Goal: Task Accomplishment & Management: Complete application form

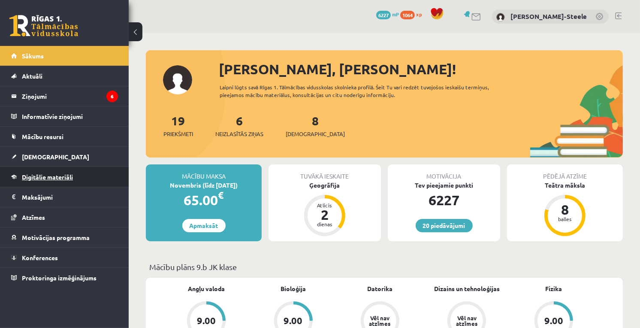
click at [48, 175] on span "Digitālie materiāli" at bounding box center [47, 177] width 51 height 8
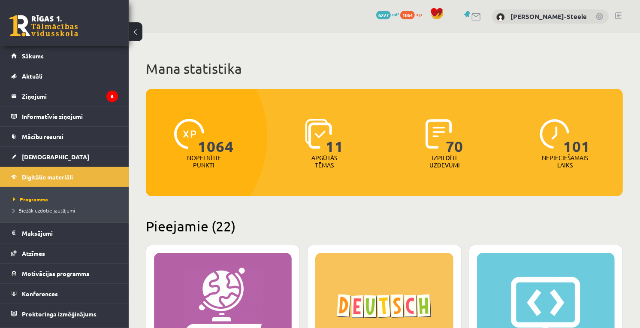
scroll to position [191, 0]
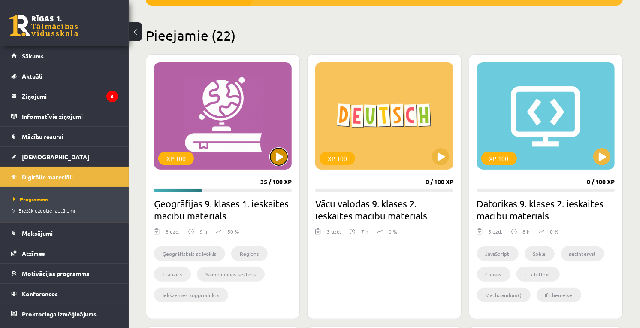
click at [276, 156] on button at bounding box center [278, 156] width 17 height 17
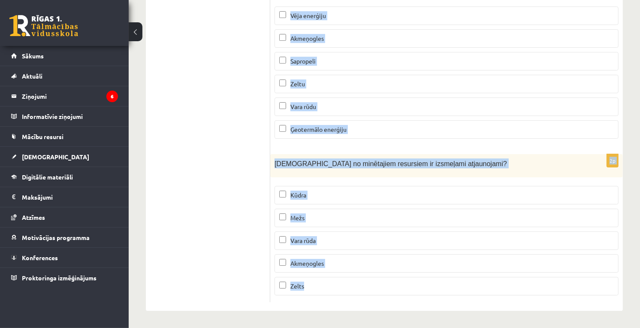
scroll to position [5273, 0]
drag, startPoint x: 340, startPoint y: 185, endPoint x: 434, endPoint y: 330, distance: 173.5
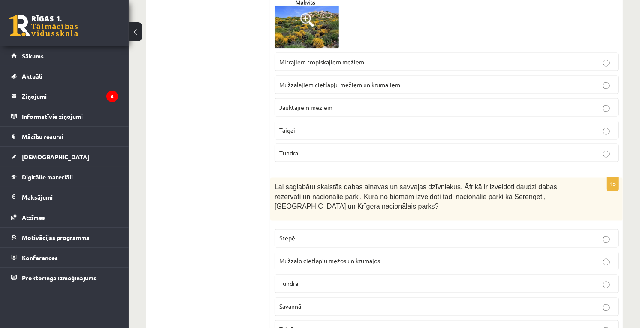
scroll to position [0, 0]
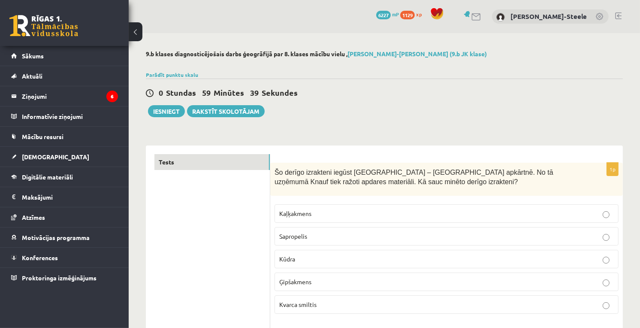
click at [302, 285] on p "Ģipšakmens" at bounding box center [446, 281] width 335 height 9
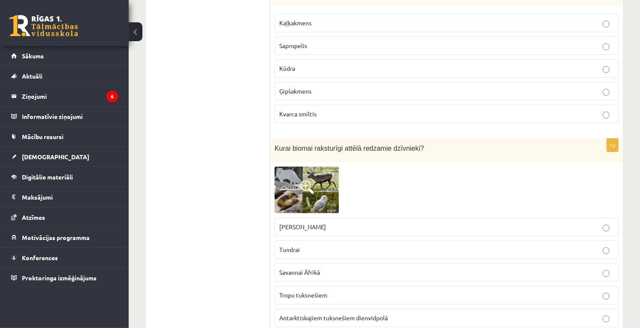
scroll to position [238, 0]
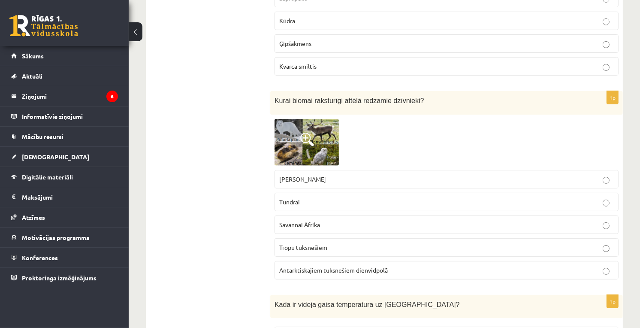
click at [320, 152] on img at bounding box center [307, 142] width 64 height 47
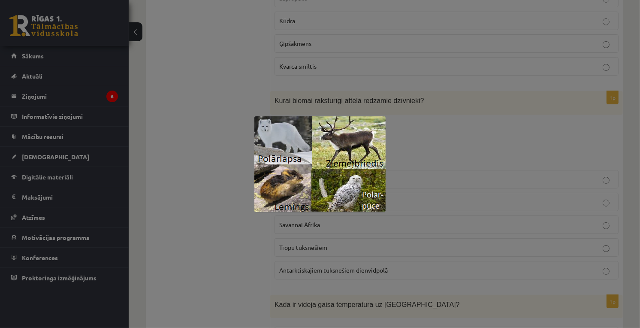
click at [481, 176] on div at bounding box center [320, 164] width 640 height 328
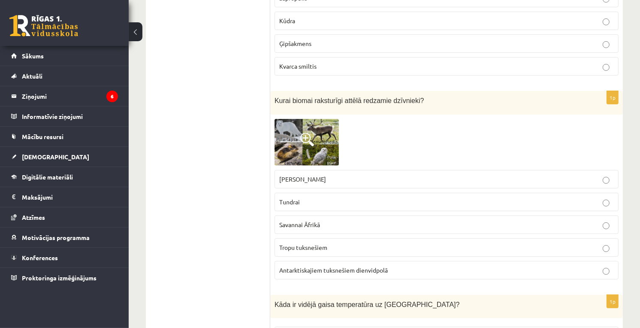
click at [323, 153] on img at bounding box center [307, 142] width 64 height 47
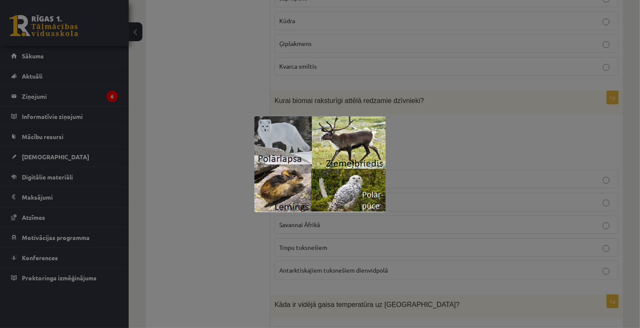
click at [558, 184] on div at bounding box center [320, 164] width 640 height 328
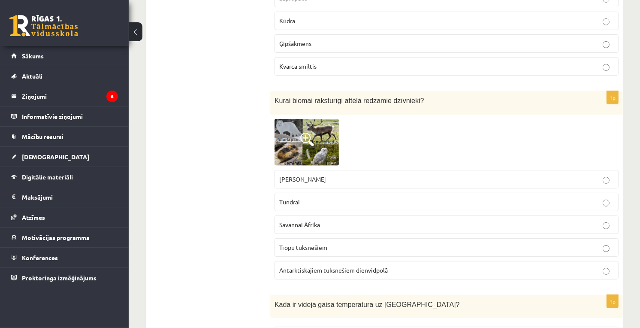
click at [315, 196] on label "Tundrai" at bounding box center [447, 202] width 344 height 18
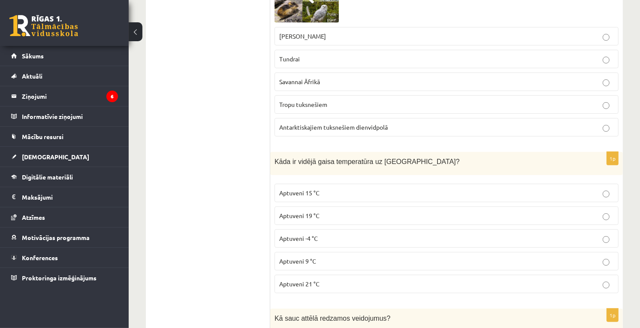
scroll to position [429, 0]
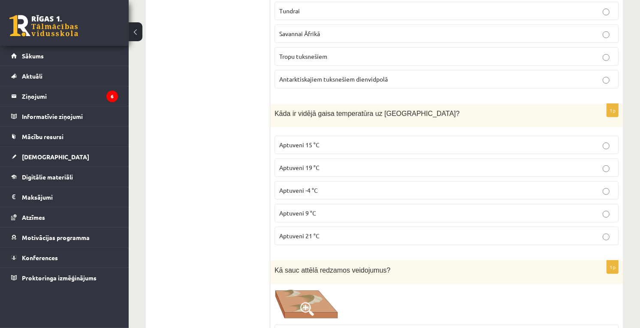
click at [303, 147] on span "Aptuveni 15 °C" at bounding box center [299, 145] width 40 height 8
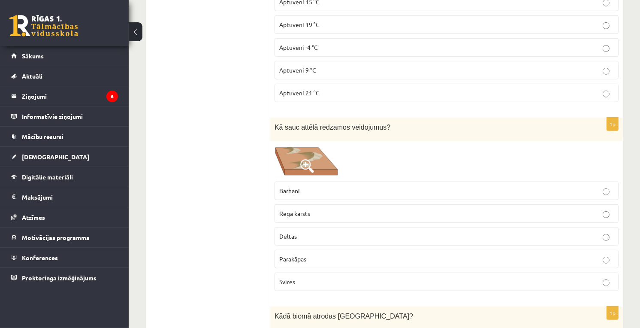
scroll to position [620, 0]
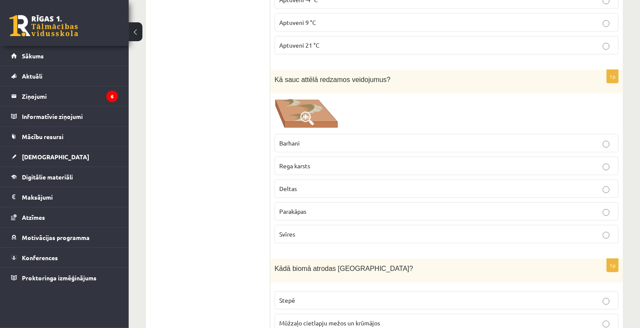
click at [324, 112] on img at bounding box center [307, 114] width 64 height 32
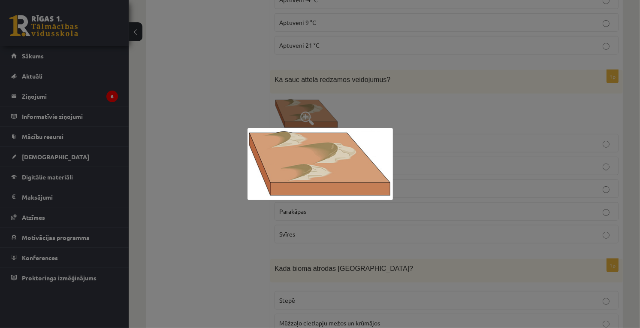
drag, startPoint x: 409, startPoint y: 152, endPoint x: 403, endPoint y: 143, distance: 11.3
click at [403, 143] on div at bounding box center [320, 164] width 640 height 328
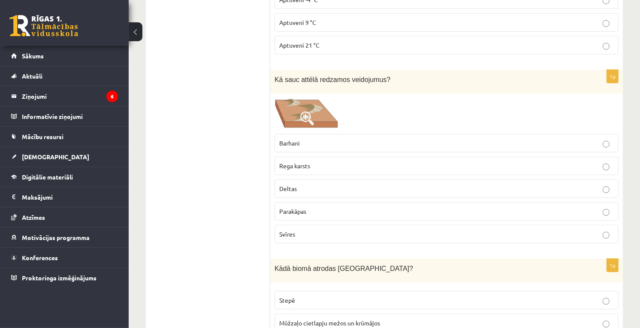
click at [316, 126] on img at bounding box center [307, 114] width 64 height 32
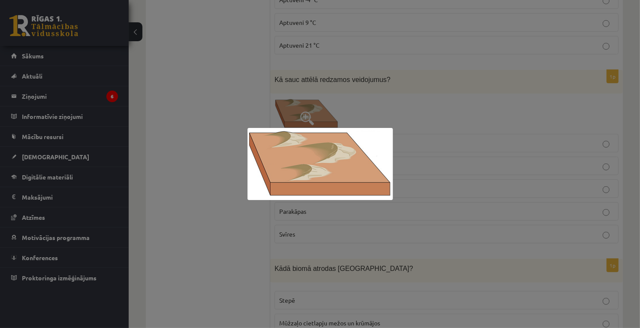
click at [320, 107] on div at bounding box center [320, 164] width 640 height 328
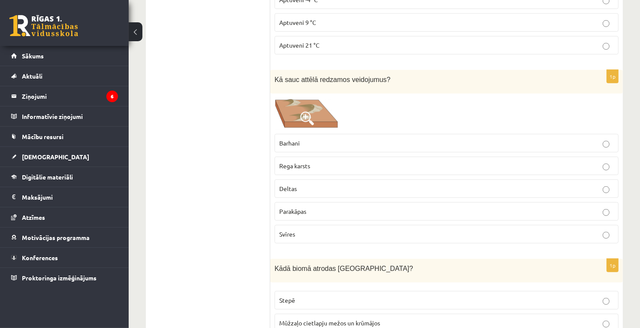
click at [307, 146] on p "Barhani" at bounding box center [446, 143] width 335 height 9
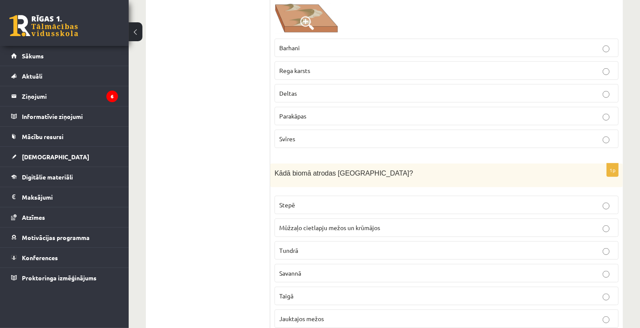
scroll to position [810, 0]
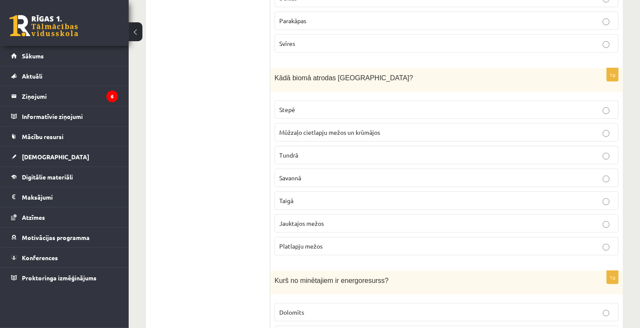
click at [338, 227] on p "Jauktajos mežos" at bounding box center [446, 223] width 335 height 9
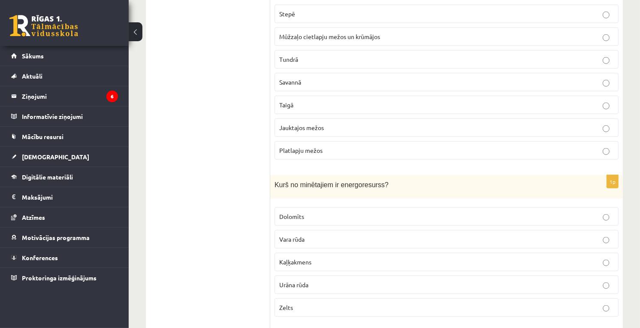
scroll to position [1049, 0]
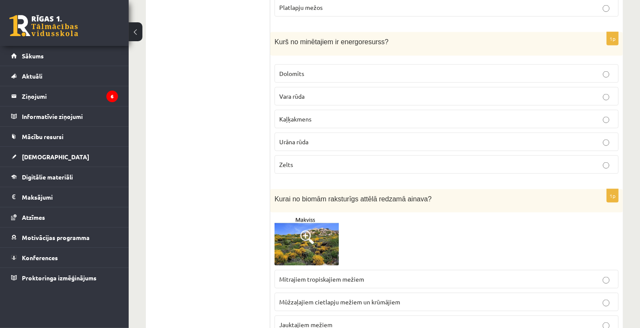
click at [309, 145] on span "Urāna rūda" at bounding box center [293, 142] width 29 height 8
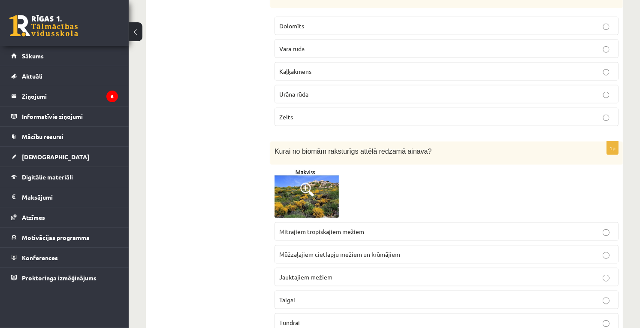
scroll to position [1144, 0]
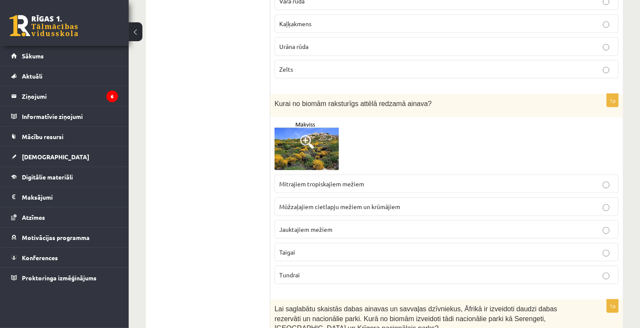
click at [328, 161] on img at bounding box center [307, 145] width 64 height 49
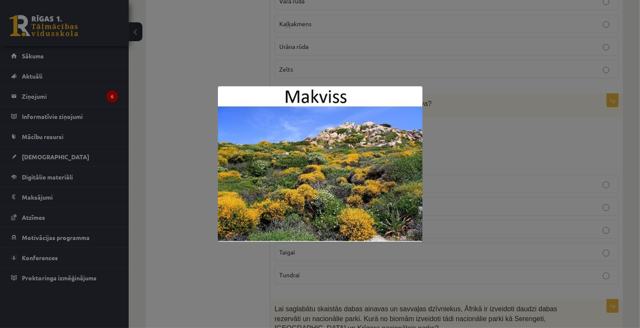
click at [460, 183] on div at bounding box center [320, 164] width 640 height 328
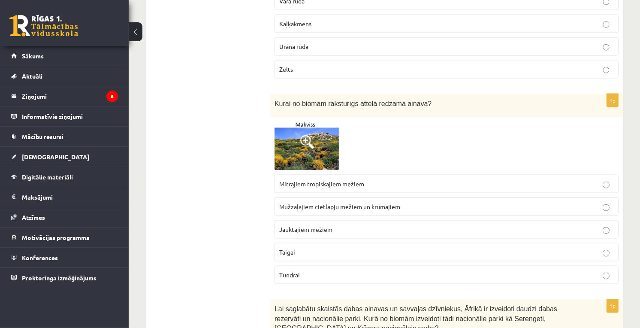
click at [299, 159] on img at bounding box center [307, 145] width 64 height 49
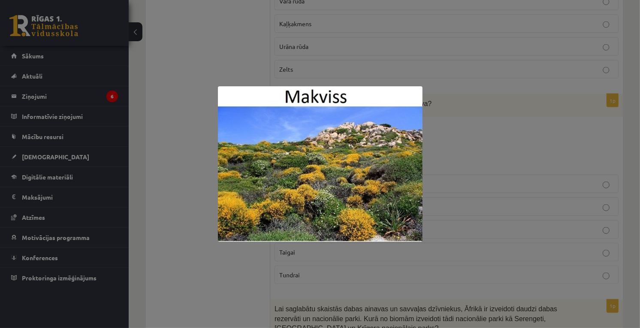
drag, startPoint x: 466, startPoint y: 175, endPoint x: 444, endPoint y: 183, distance: 23.5
click at [462, 176] on div at bounding box center [320, 164] width 640 height 328
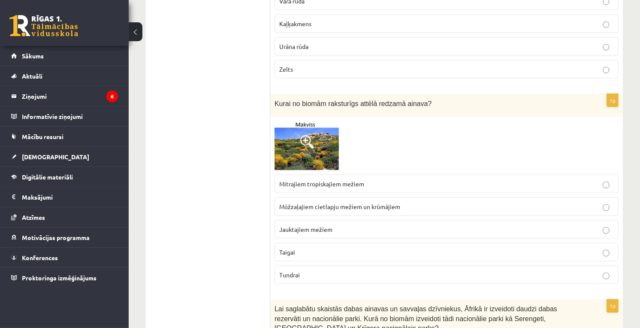
click at [317, 127] on img at bounding box center [307, 145] width 64 height 49
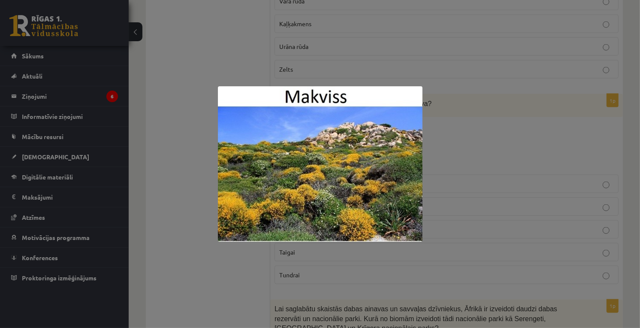
click at [509, 220] on div at bounding box center [320, 164] width 640 height 328
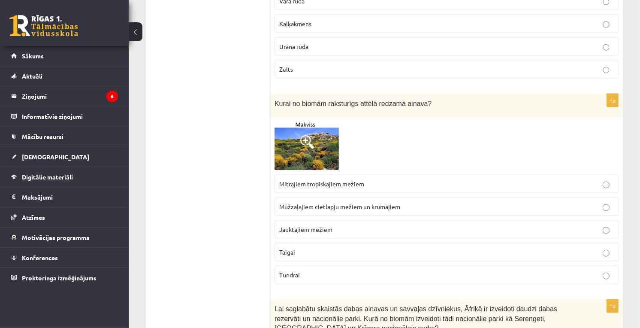
click at [340, 216] on label "Mūžzaļajiem cietlapju mežiem un krūmājiem" at bounding box center [447, 206] width 344 height 18
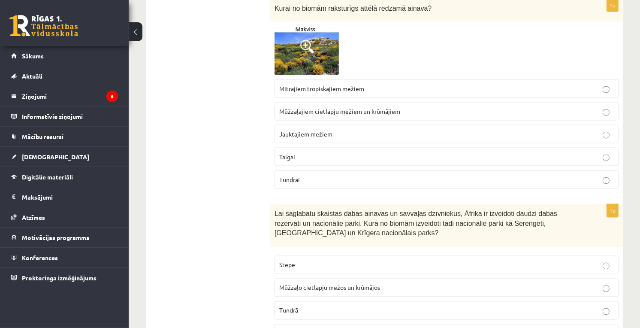
scroll to position [1335, 0]
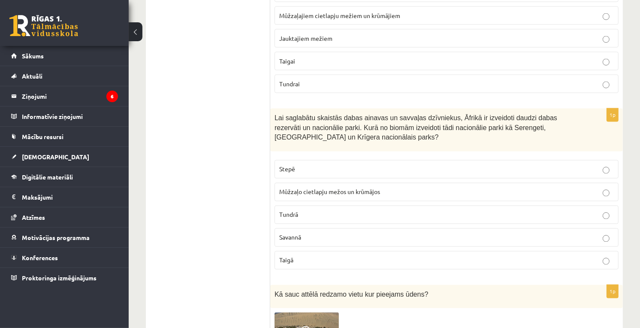
click at [294, 240] on span "Savannā" at bounding box center [290, 237] width 22 height 8
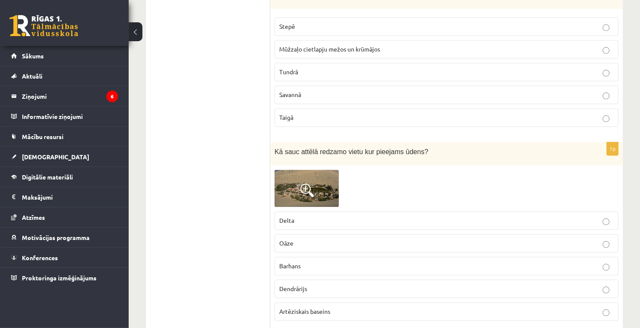
scroll to position [1526, 0]
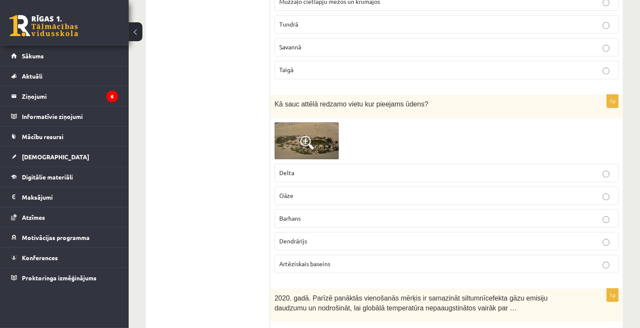
click at [330, 136] on img at bounding box center [307, 140] width 64 height 37
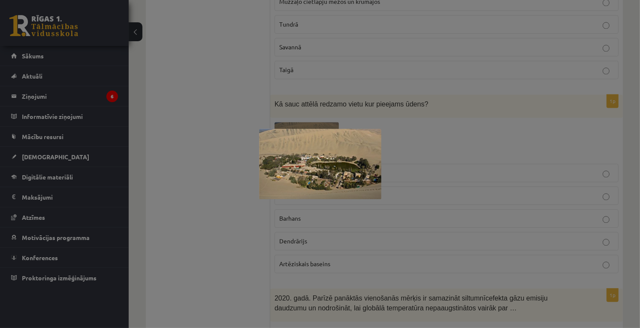
click at [433, 145] on div at bounding box center [320, 164] width 640 height 328
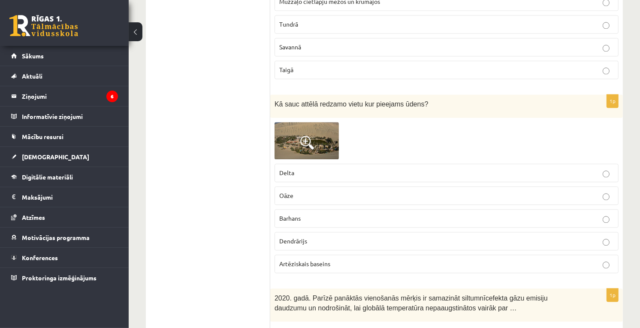
click at [301, 158] on img at bounding box center [307, 140] width 64 height 37
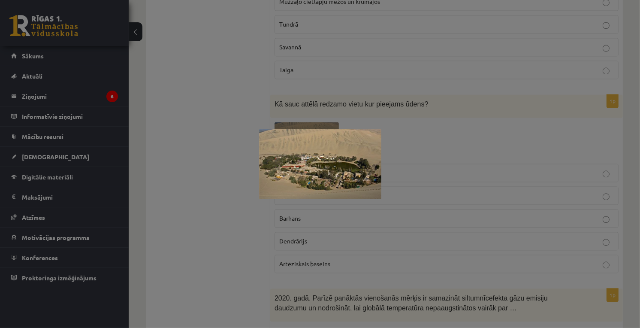
click at [454, 161] on div at bounding box center [320, 164] width 640 height 328
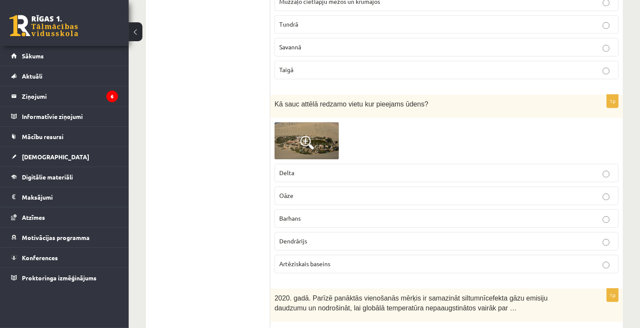
click at [291, 149] on img at bounding box center [307, 140] width 64 height 37
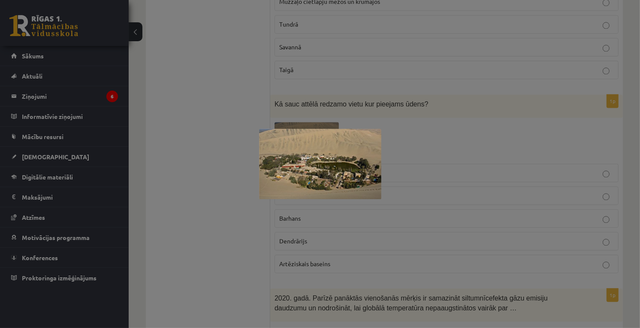
click at [477, 102] on div at bounding box center [320, 164] width 640 height 328
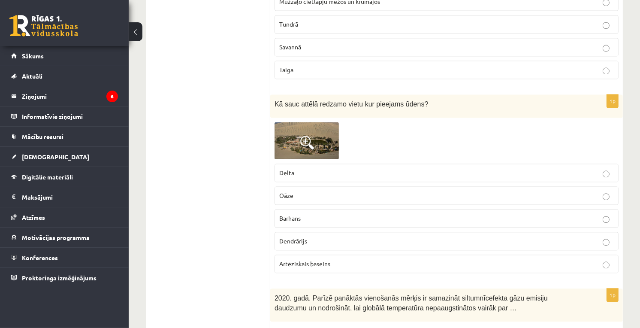
click at [310, 197] on p "Oāze" at bounding box center [446, 195] width 335 height 9
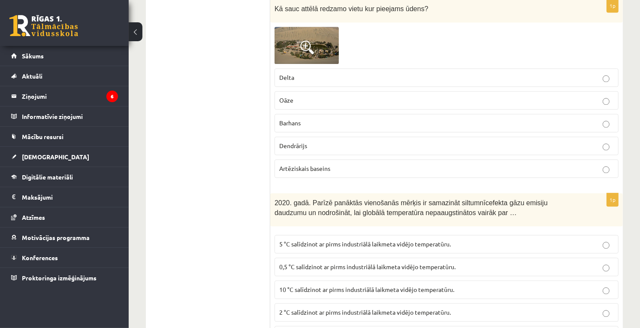
scroll to position [1669, 0]
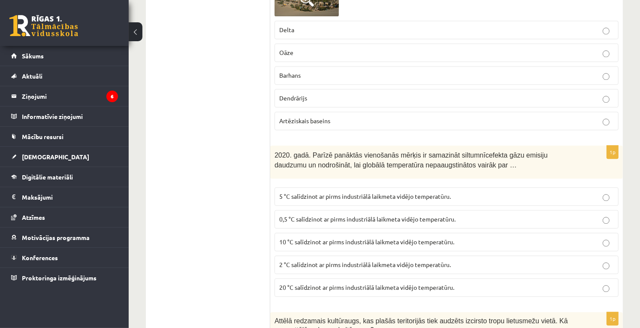
click at [311, 264] on span "2 °C salīdzinot ar pirms industriālā laikmeta vidējo temperatūru." at bounding box center [365, 265] width 172 height 8
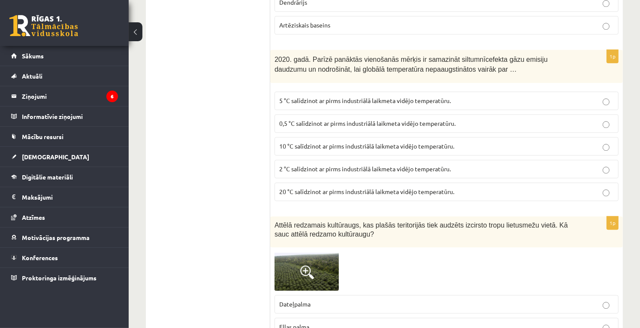
scroll to position [1860, 0]
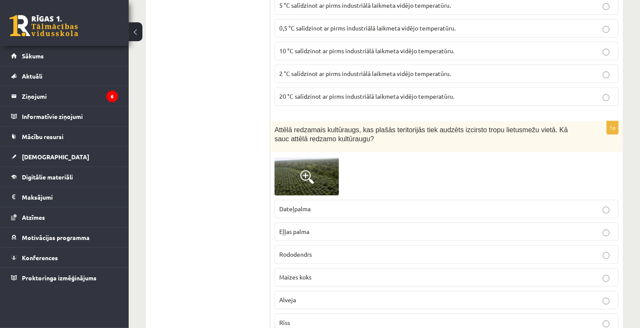
click at [294, 171] on img at bounding box center [307, 175] width 64 height 39
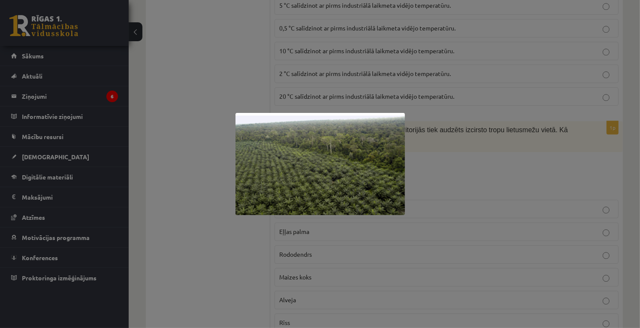
click at [409, 181] on div at bounding box center [320, 164] width 640 height 328
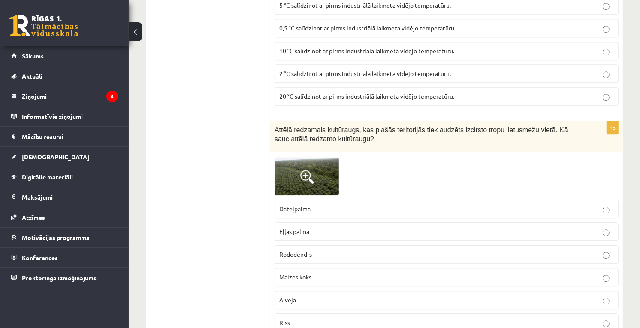
click at [331, 184] on img at bounding box center [307, 175] width 64 height 39
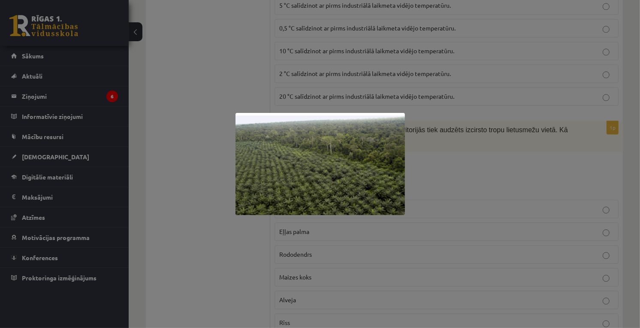
click at [490, 206] on div at bounding box center [320, 164] width 640 height 328
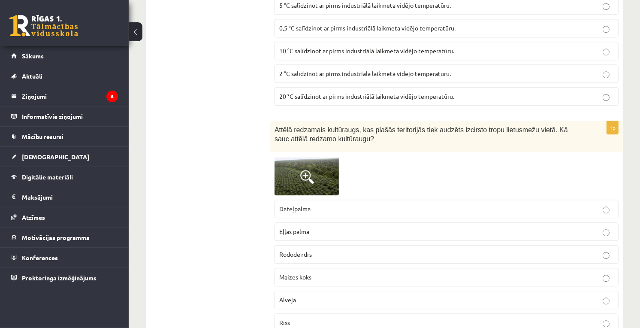
scroll to position [1955, 0]
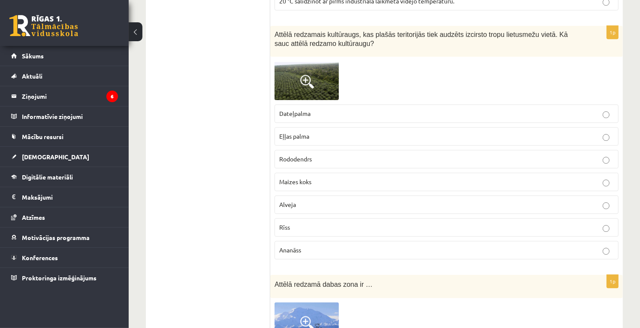
click at [331, 141] on p "Eļļas palma" at bounding box center [446, 136] width 335 height 9
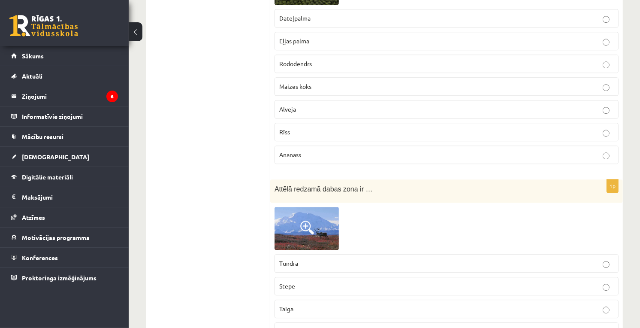
scroll to position [2098, 0]
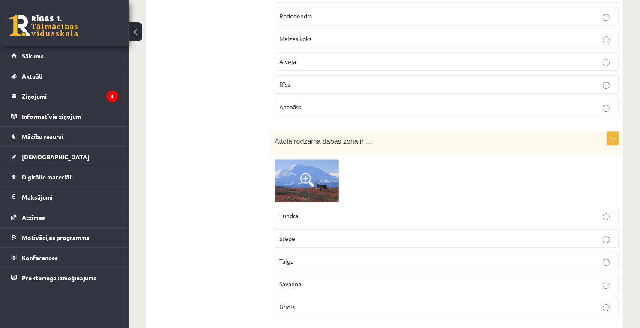
click at [327, 192] on img at bounding box center [307, 180] width 64 height 43
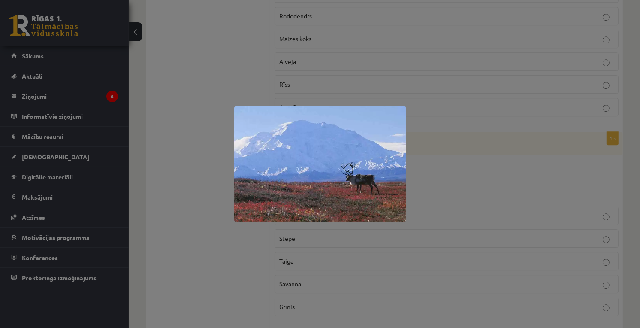
click at [399, 255] on div at bounding box center [320, 164] width 640 height 328
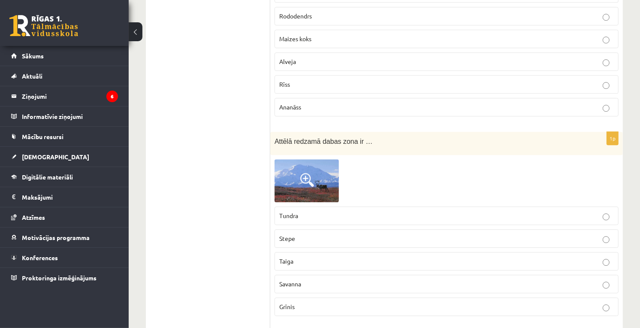
click at [291, 220] on p "Tundra" at bounding box center [446, 215] width 335 height 9
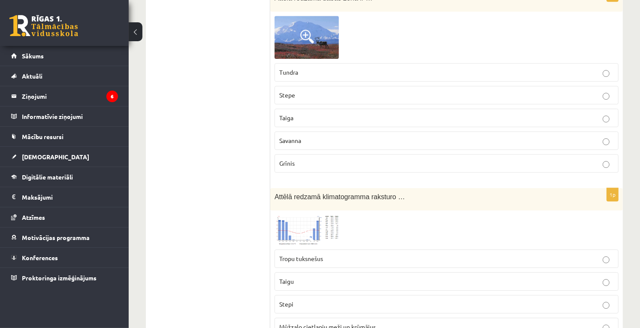
scroll to position [2337, 0]
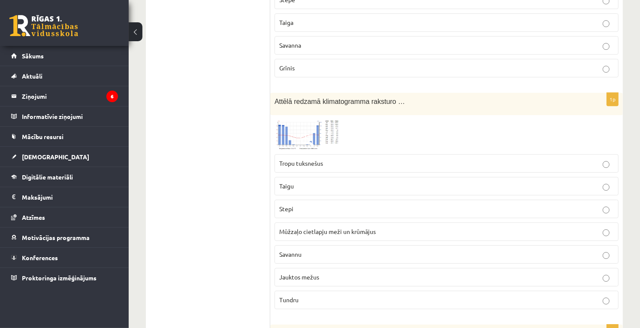
click at [309, 146] on span at bounding box center [307, 140] width 14 height 14
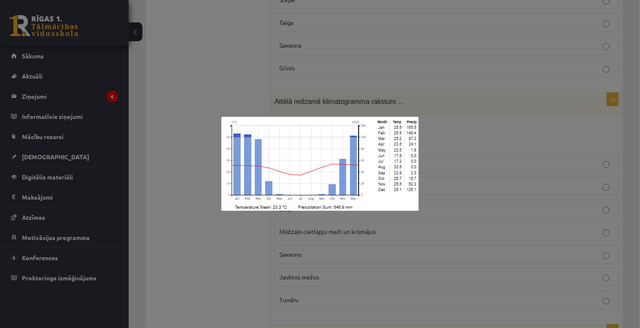
click at [400, 209] on img at bounding box center [319, 164] width 197 height 94
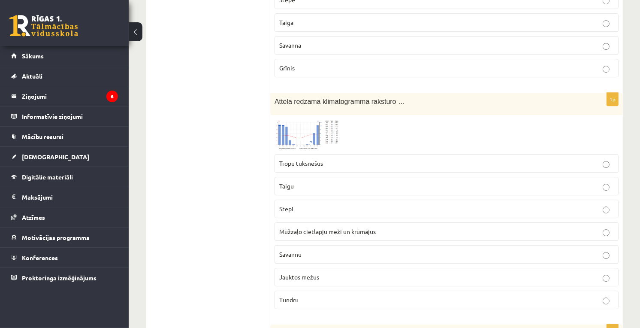
click at [318, 122] on div "1p Attēlā redzamā klimatogramma raksturo … Tropu tuksnešus [GEOGRAPHIC_DATA] St…" at bounding box center [446, 204] width 353 height 223
click at [333, 135] on img at bounding box center [307, 134] width 64 height 31
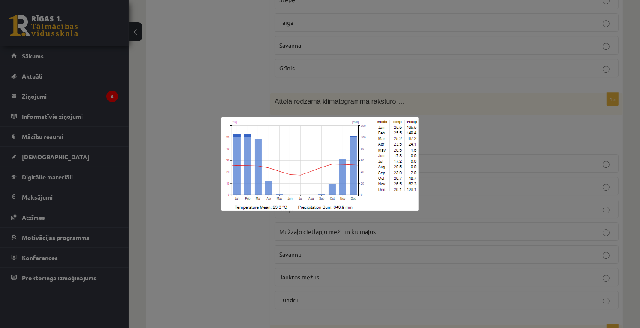
click at [458, 255] on div at bounding box center [320, 164] width 640 height 328
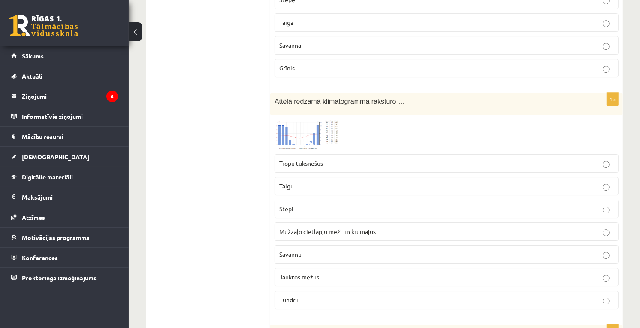
scroll to position [2384, 0]
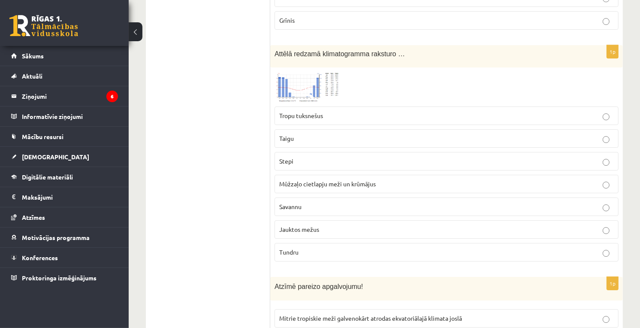
click at [551, 210] on p "Savannu" at bounding box center [446, 206] width 335 height 9
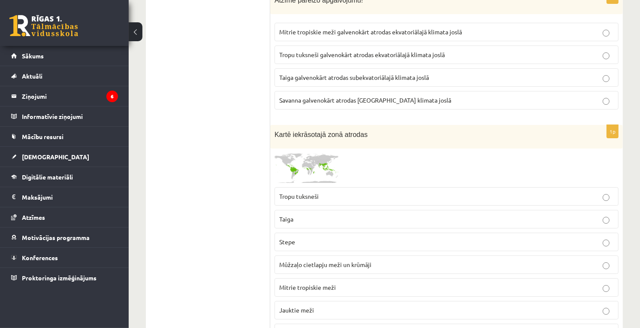
scroll to position [2718, 0]
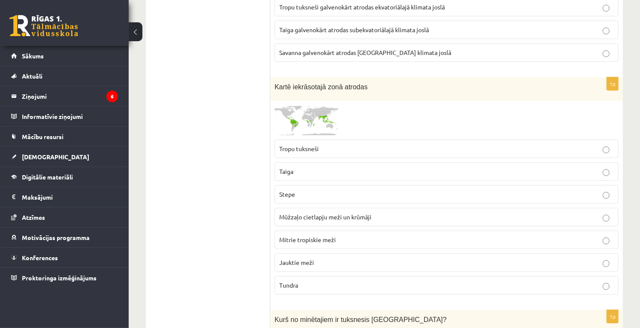
drag, startPoint x: 306, startPoint y: 244, endPoint x: 289, endPoint y: 247, distance: 17.5
click at [289, 243] on span "Mitrie tropiskie meži" at bounding box center [307, 240] width 57 height 8
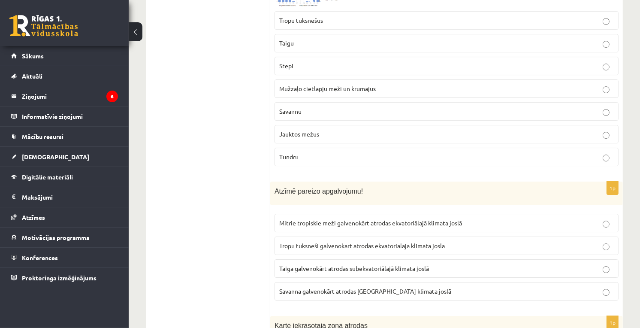
scroll to position [2527, 0]
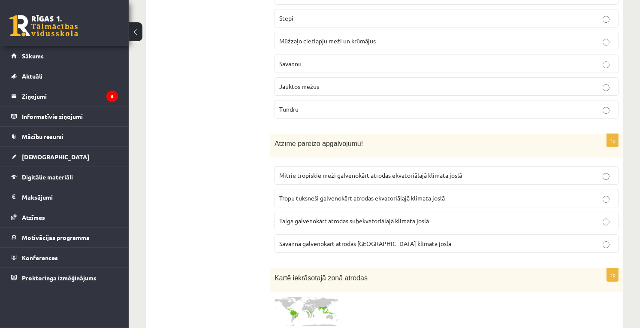
click at [335, 179] on span "Mitrie tropiskie meži galvenokārt atrodas ekvatoriālajā klimata joslā" at bounding box center [370, 175] width 183 height 8
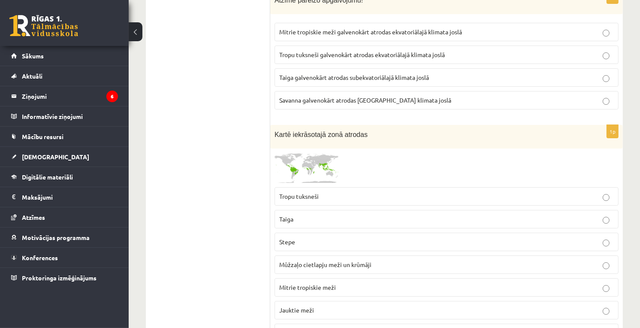
scroll to position [2861, 0]
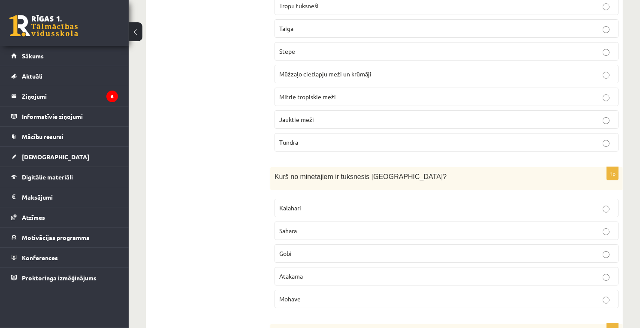
click at [294, 258] on p "Gobi" at bounding box center [446, 253] width 335 height 9
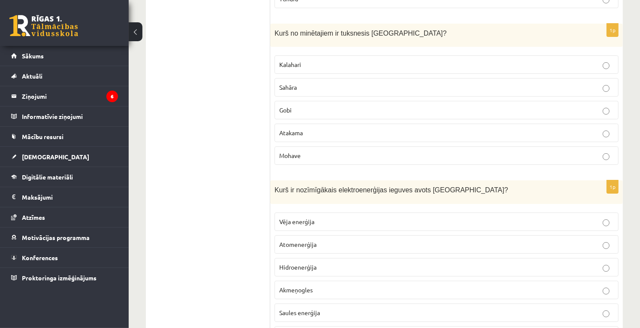
scroll to position [3052, 0]
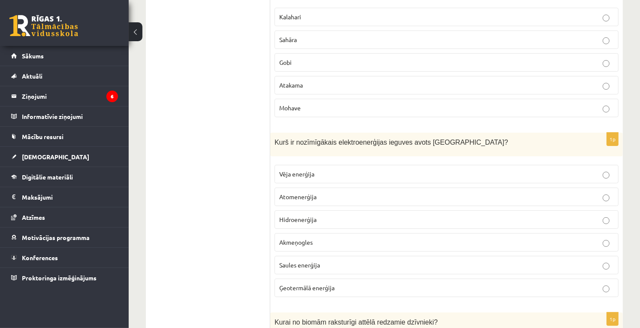
click at [330, 221] on p "Hidroenerģija" at bounding box center [446, 219] width 335 height 9
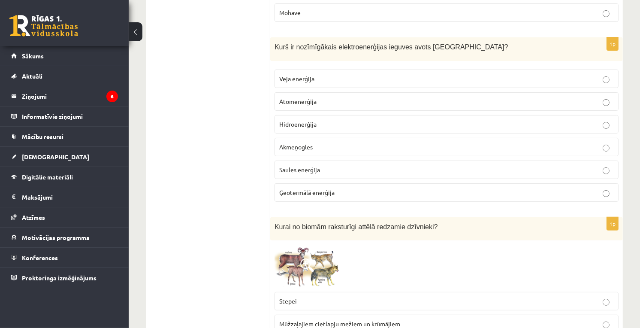
scroll to position [3195, 0]
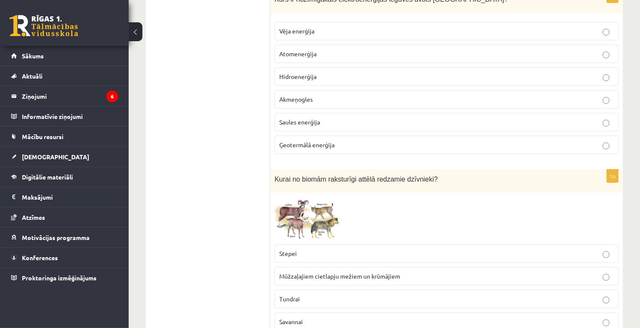
click at [321, 224] on img at bounding box center [307, 218] width 64 height 43
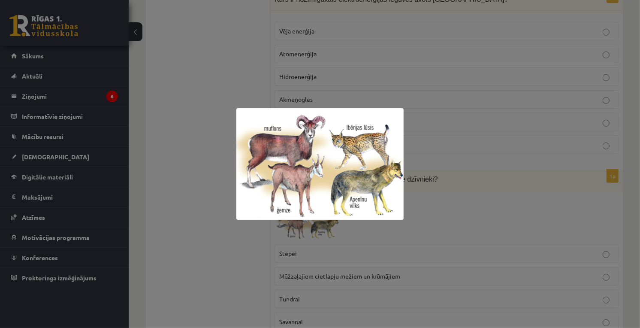
click at [351, 254] on div at bounding box center [320, 164] width 640 height 328
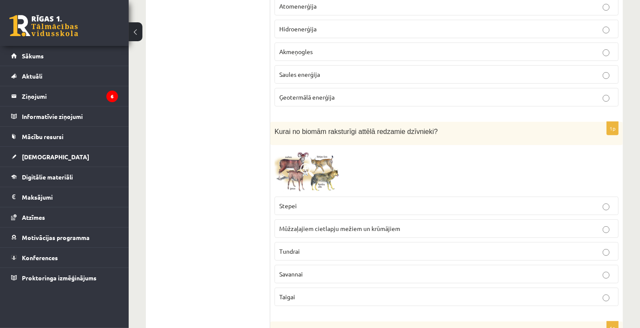
scroll to position [3290, 0]
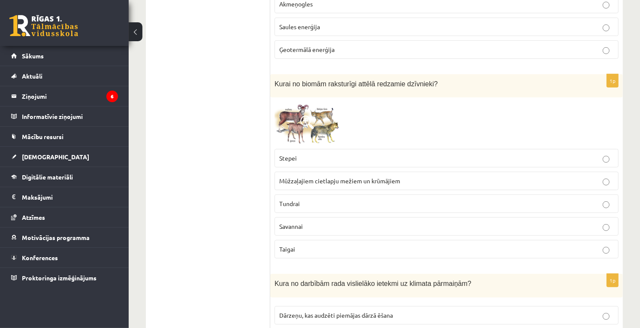
click at [294, 230] on span "Savannai" at bounding box center [291, 226] width 24 height 8
click at [324, 145] on img at bounding box center [307, 123] width 64 height 43
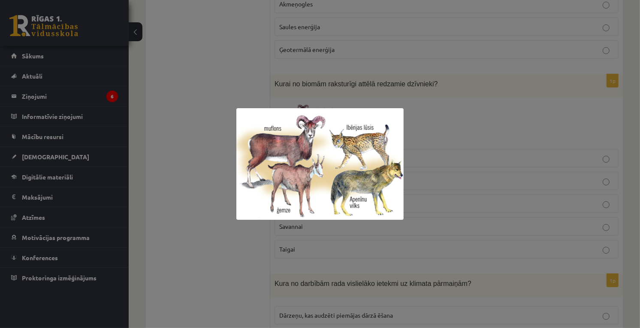
click at [305, 259] on div at bounding box center [320, 164] width 640 height 328
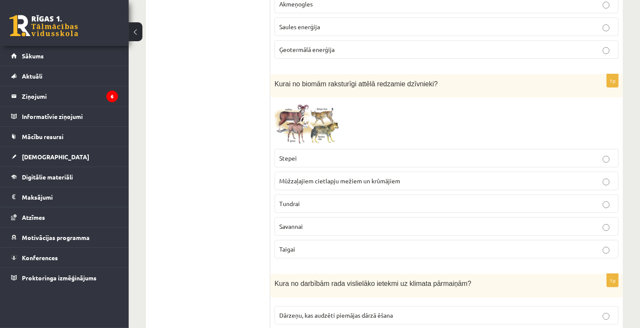
scroll to position [3147, 0]
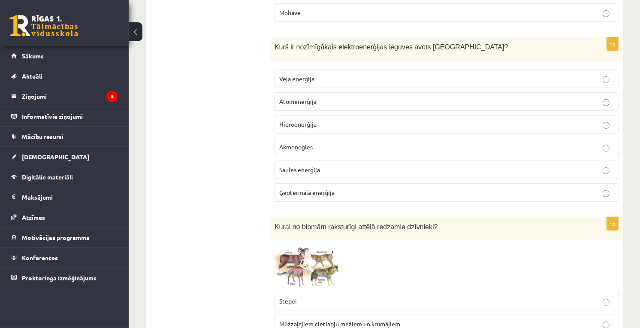
click at [608, 259] on div at bounding box center [447, 266] width 344 height 43
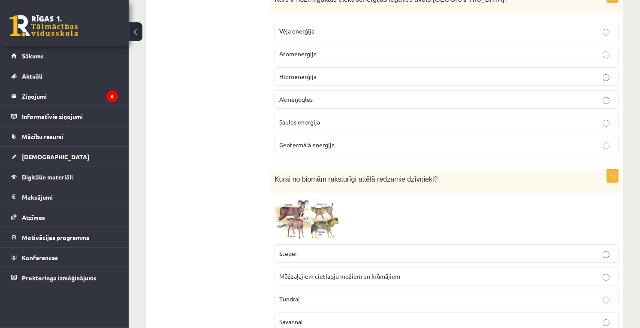
click at [294, 228] on img at bounding box center [307, 218] width 64 height 43
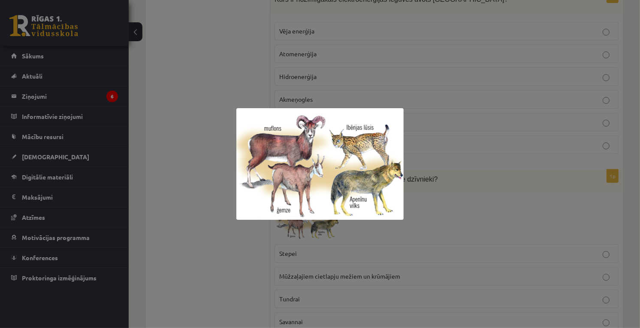
click at [230, 219] on div at bounding box center [320, 164] width 640 height 328
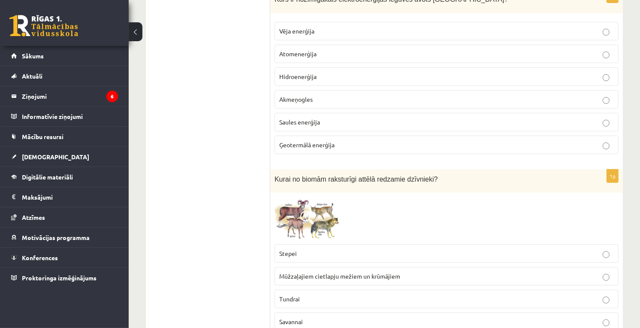
scroll to position [3290, 0]
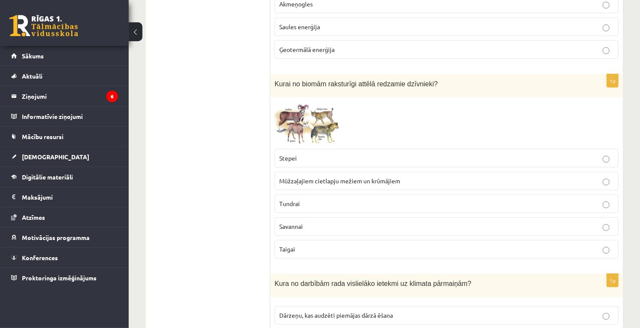
click at [342, 185] on span "Mūžzaļajiem cietlapju mežiem un krūmājiem" at bounding box center [339, 181] width 121 height 8
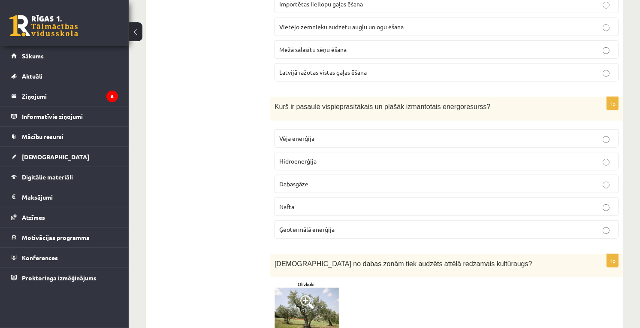
scroll to position [3577, 0]
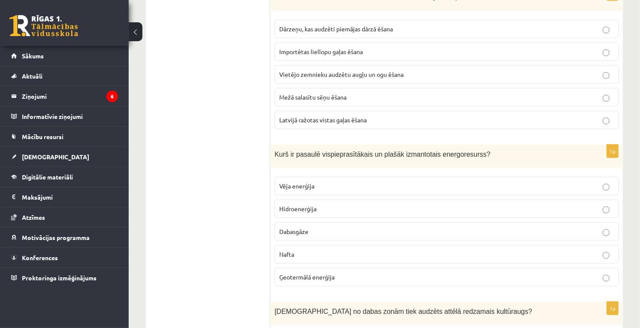
click at [591, 156] on div "Kurš ir pasaulē vispieprasītākais un plašāk izmantotais energoresurss?" at bounding box center [446, 157] width 353 height 24
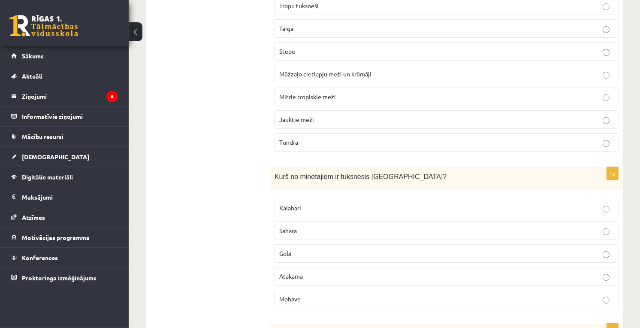
drag, startPoint x: 234, startPoint y: 297, endPoint x: 239, endPoint y: 289, distance: 9.5
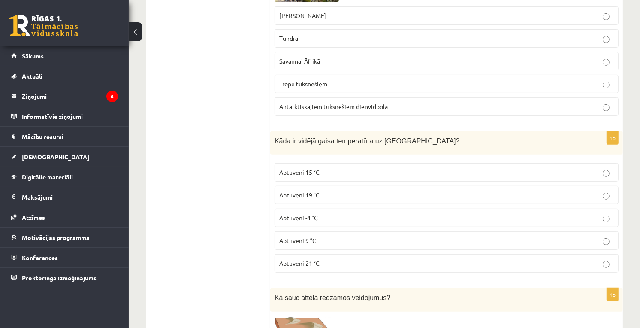
scroll to position [415, 0]
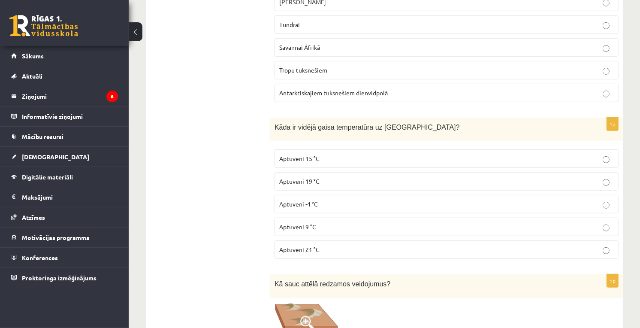
drag, startPoint x: 222, startPoint y: 215, endPoint x: 222, endPoint y: 229, distance: 14.2
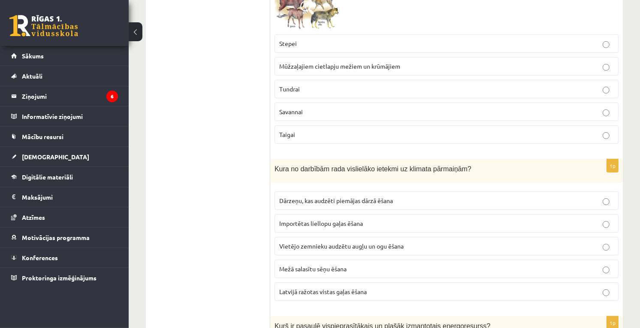
scroll to position [3452, 0]
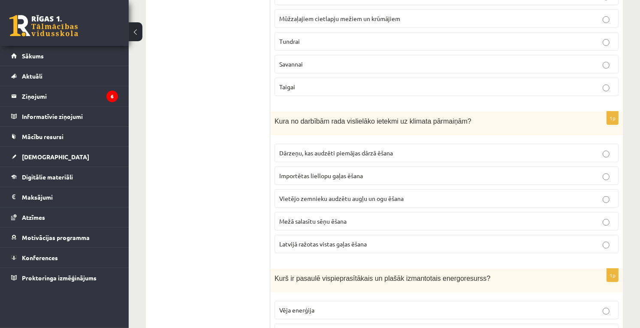
click at [385, 180] on p "Importētas liellopu gaļas ēšana" at bounding box center [446, 175] width 335 height 9
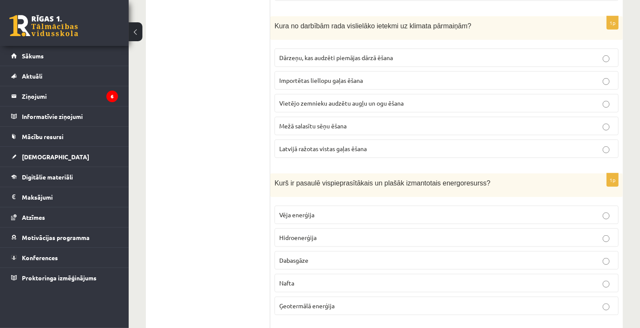
scroll to position [3595, 0]
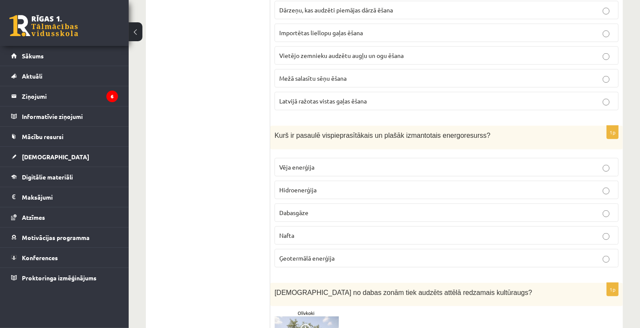
click at [338, 240] on p "Nafta" at bounding box center [446, 235] width 335 height 9
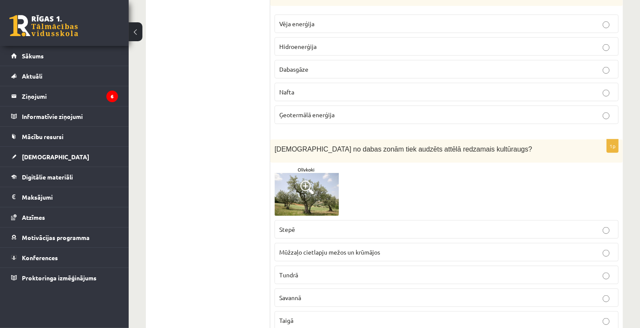
click at [289, 200] on img at bounding box center [307, 191] width 64 height 49
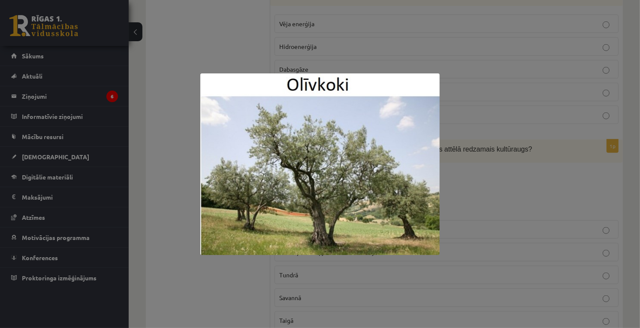
click at [457, 244] on div at bounding box center [320, 164] width 640 height 328
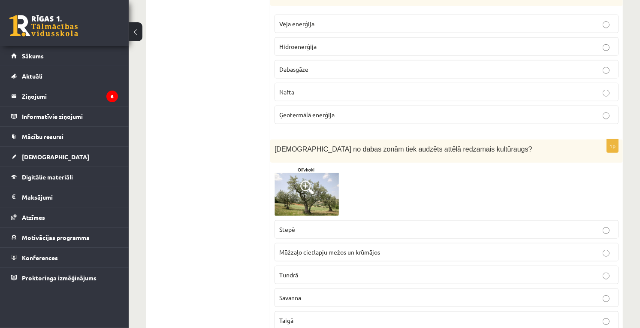
click at [370, 182] on div at bounding box center [447, 191] width 344 height 49
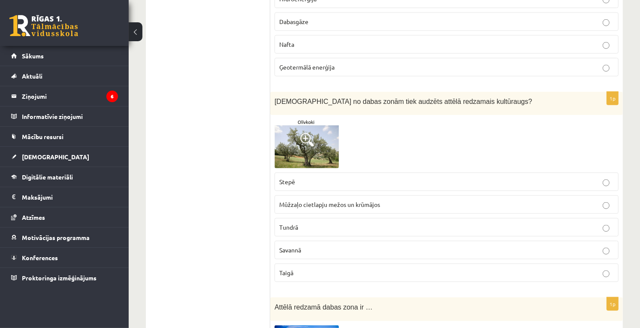
click at [337, 208] on span "Mūžzaļo cietlapju mežos un krūmājos" at bounding box center [329, 204] width 101 height 8
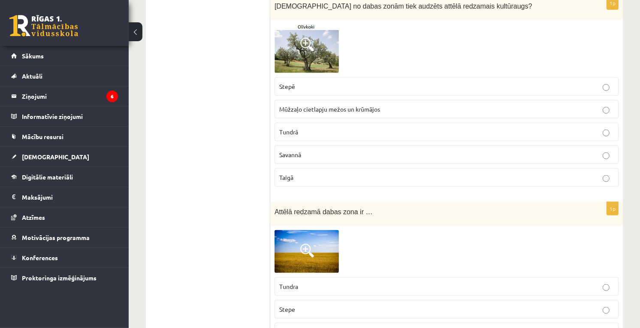
scroll to position [3929, 0]
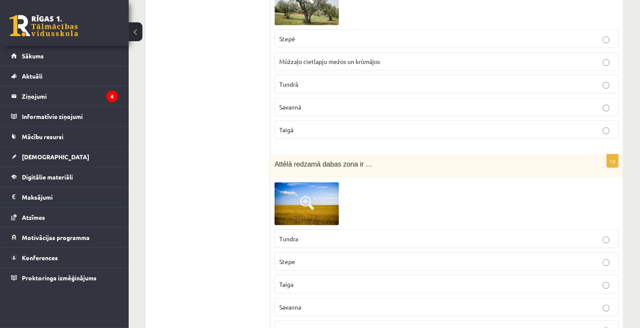
click at [318, 220] on img at bounding box center [307, 203] width 64 height 43
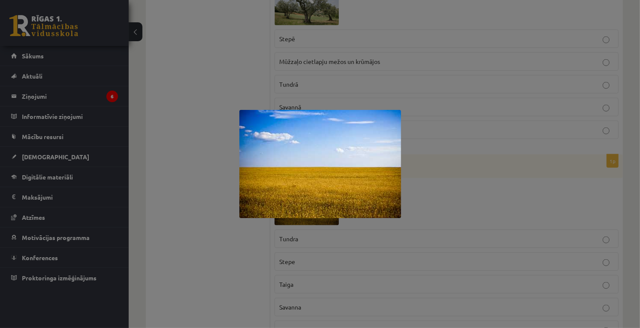
click at [499, 207] on div at bounding box center [320, 164] width 640 height 328
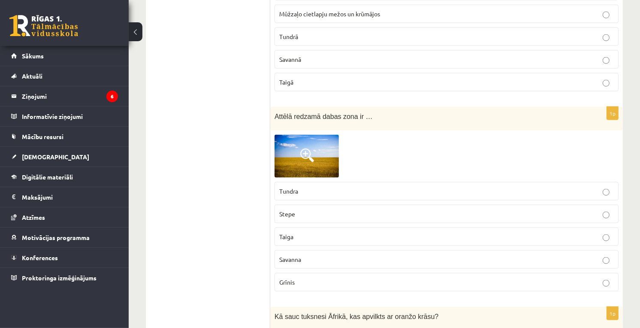
scroll to position [4025, 0]
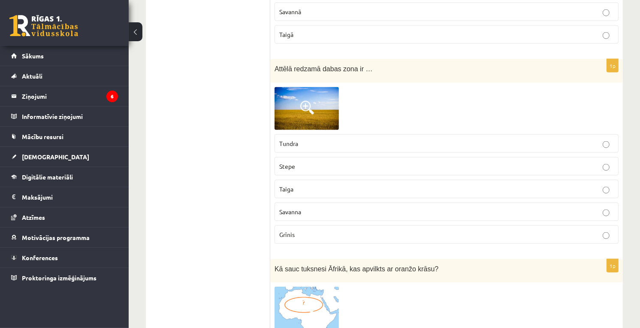
click at [306, 115] on span at bounding box center [307, 108] width 14 height 14
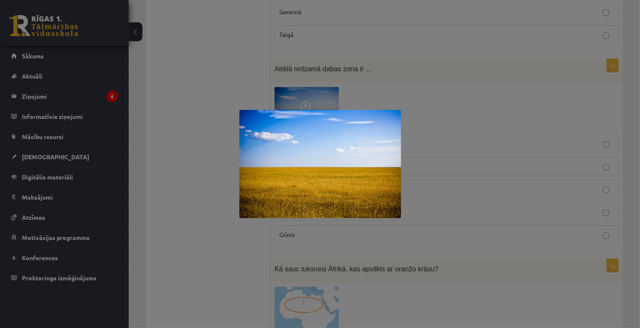
click at [466, 147] on div at bounding box center [320, 164] width 640 height 328
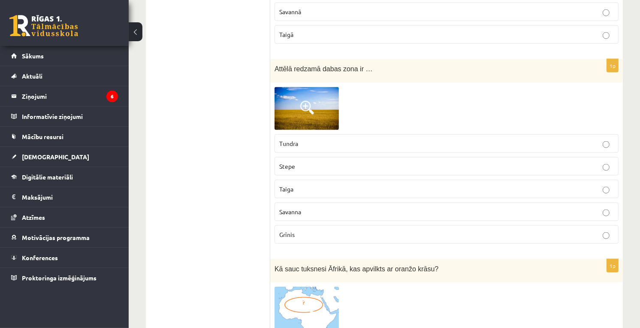
click at [299, 169] on label "Stepe" at bounding box center [447, 166] width 344 height 18
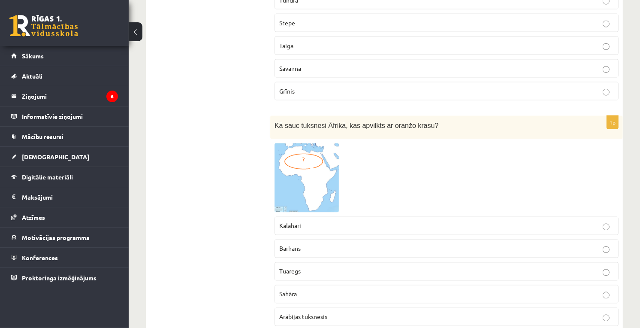
scroll to position [4216, 0]
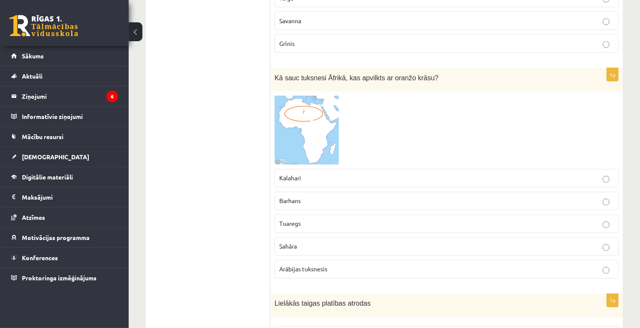
click at [309, 251] on p "Sahāra" at bounding box center [446, 246] width 335 height 9
click at [293, 146] on img at bounding box center [307, 130] width 64 height 69
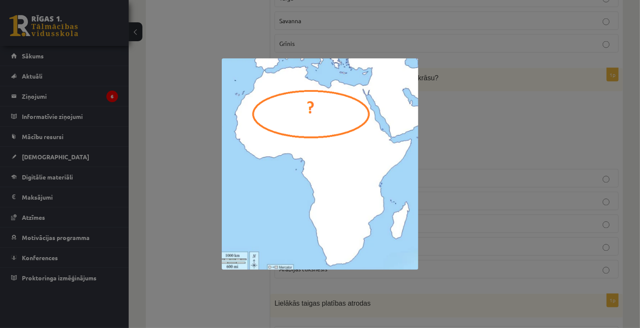
click at [513, 159] on div at bounding box center [320, 164] width 640 height 328
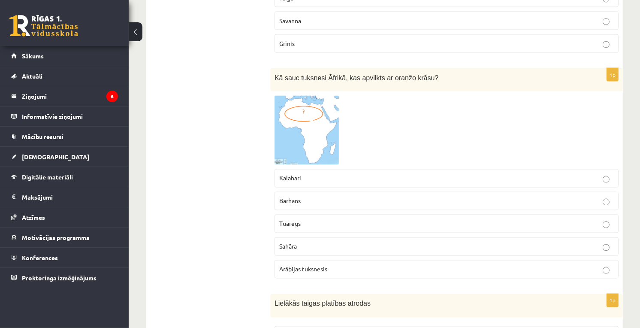
click at [319, 251] on p "Sahāra" at bounding box center [446, 246] width 335 height 9
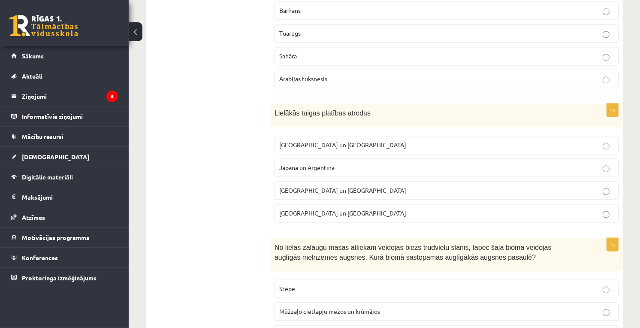
scroll to position [4454, 0]
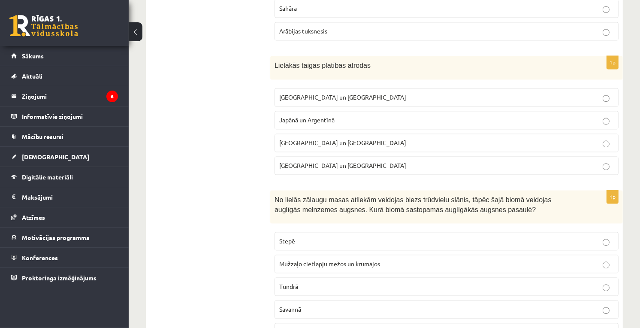
click at [327, 102] on p "[GEOGRAPHIC_DATA] un [GEOGRAPHIC_DATA]" at bounding box center [446, 97] width 335 height 9
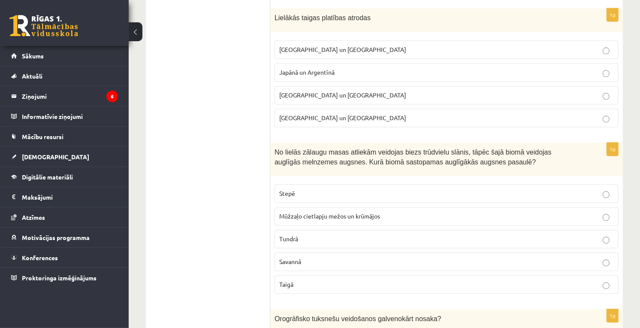
click at [336, 198] on p "Stepē" at bounding box center [446, 193] width 335 height 9
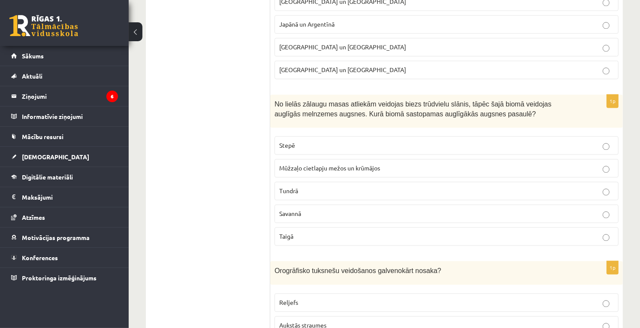
scroll to position [4645, 0]
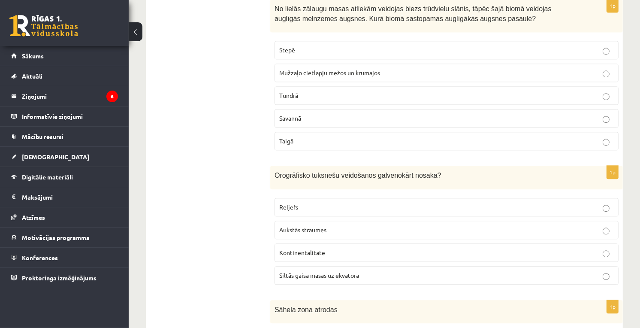
click at [306, 212] on p "Reljefs" at bounding box center [446, 207] width 335 height 9
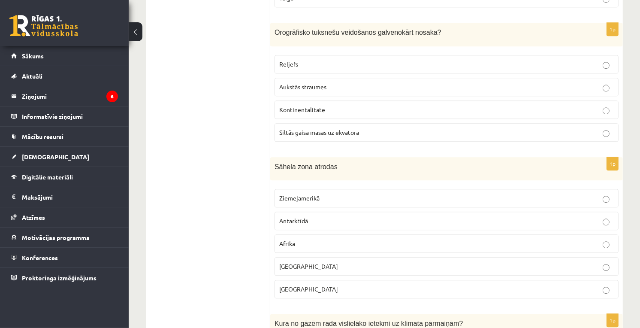
scroll to position [4835, 0]
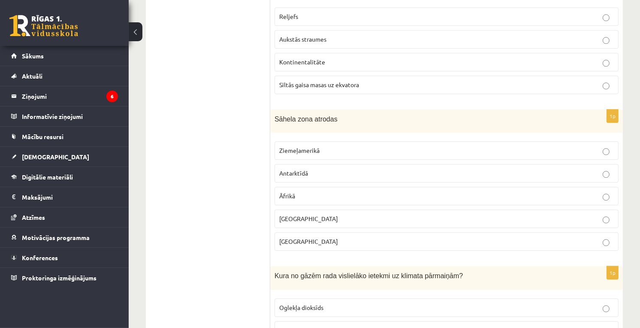
click at [309, 200] on p "Āfrikā" at bounding box center [446, 195] width 335 height 9
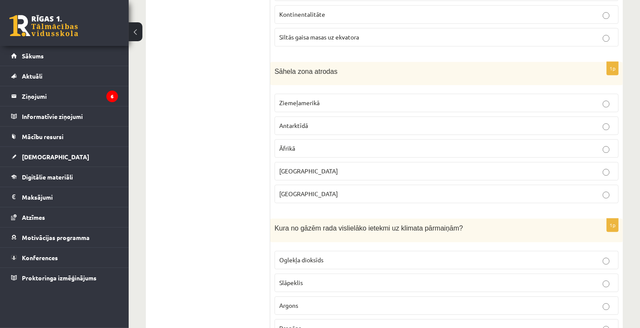
scroll to position [4979, 0]
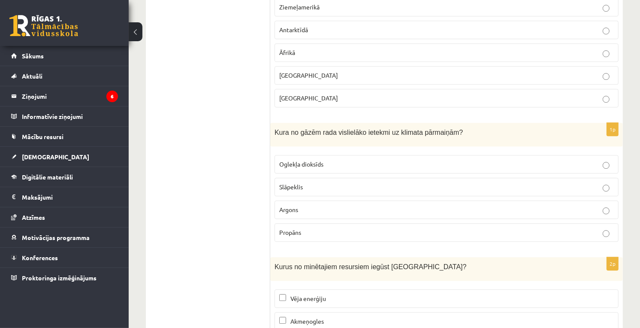
click at [312, 168] on span "Oglekļa dioksīds" at bounding box center [301, 164] width 44 height 8
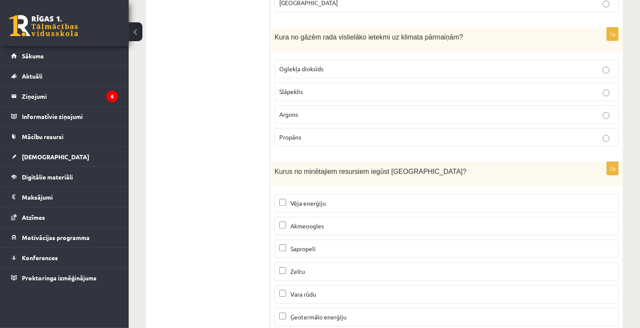
scroll to position [5122, 0]
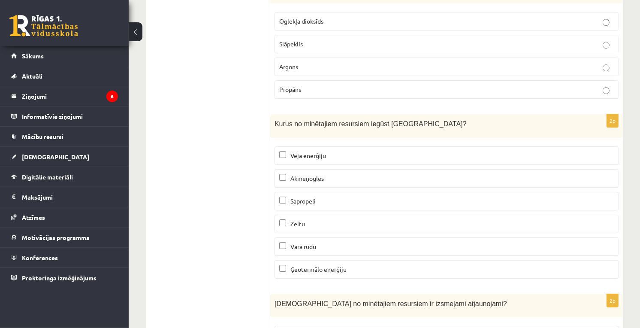
click at [313, 160] on p "Vēja enerģiju" at bounding box center [446, 155] width 335 height 9
click at [306, 205] on span "Sapropeli" at bounding box center [303, 201] width 25 height 8
click at [318, 273] on span "Ģeotermālo enerģiju" at bounding box center [319, 269] width 56 height 8
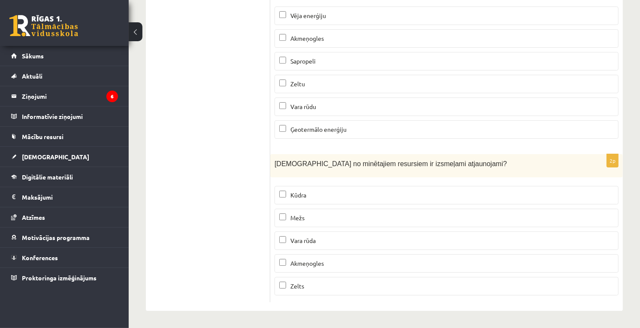
click at [326, 200] on p "Kūdra" at bounding box center [446, 195] width 335 height 9
click at [315, 227] on label "Mežs" at bounding box center [447, 218] width 344 height 18
drag, startPoint x: 184, startPoint y: 297, endPoint x: 217, endPoint y: 120, distance: 179.6
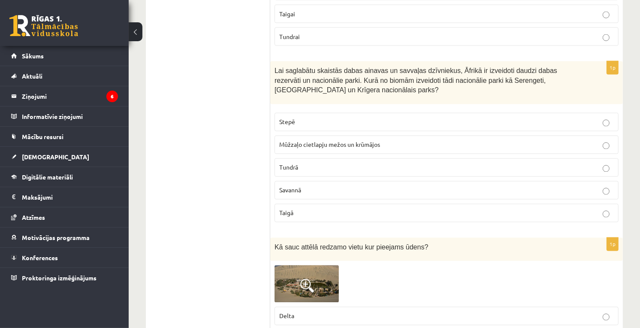
scroll to position [0, 0]
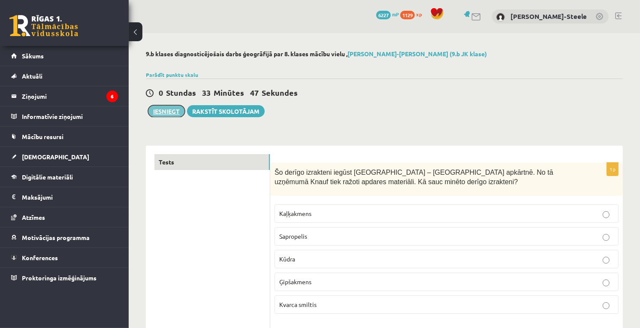
click at [165, 112] on button "Iesniegt" at bounding box center [166, 111] width 37 height 12
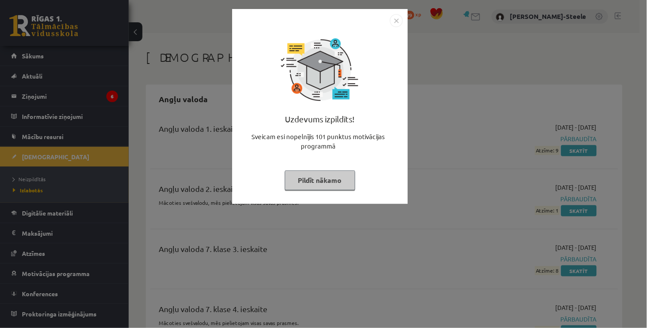
click at [397, 22] on img "Close" at bounding box center [396, 20] width 13 height 13
